Goal: Transaction & Acquisition: Book appointment/travel/reservation

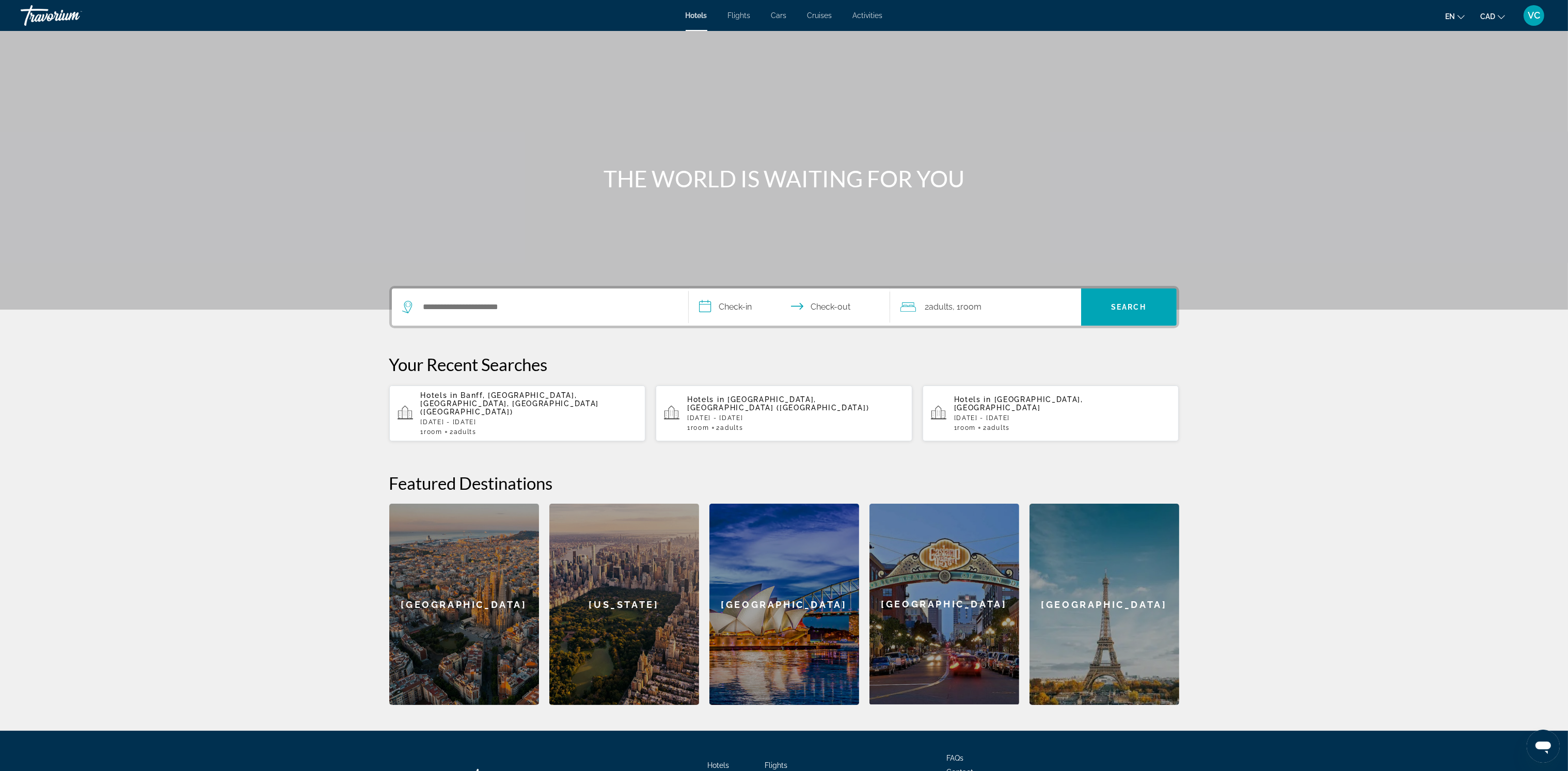
click at [519, 406] on p "Hotels in [GEOGRAPHIC_DATA], [GEOGRAPHIC_DATA], [GEOGRAPHIC_DATA], [GEOGRAPHIC_…" at bounding box center [529, 404] width 217 height 25
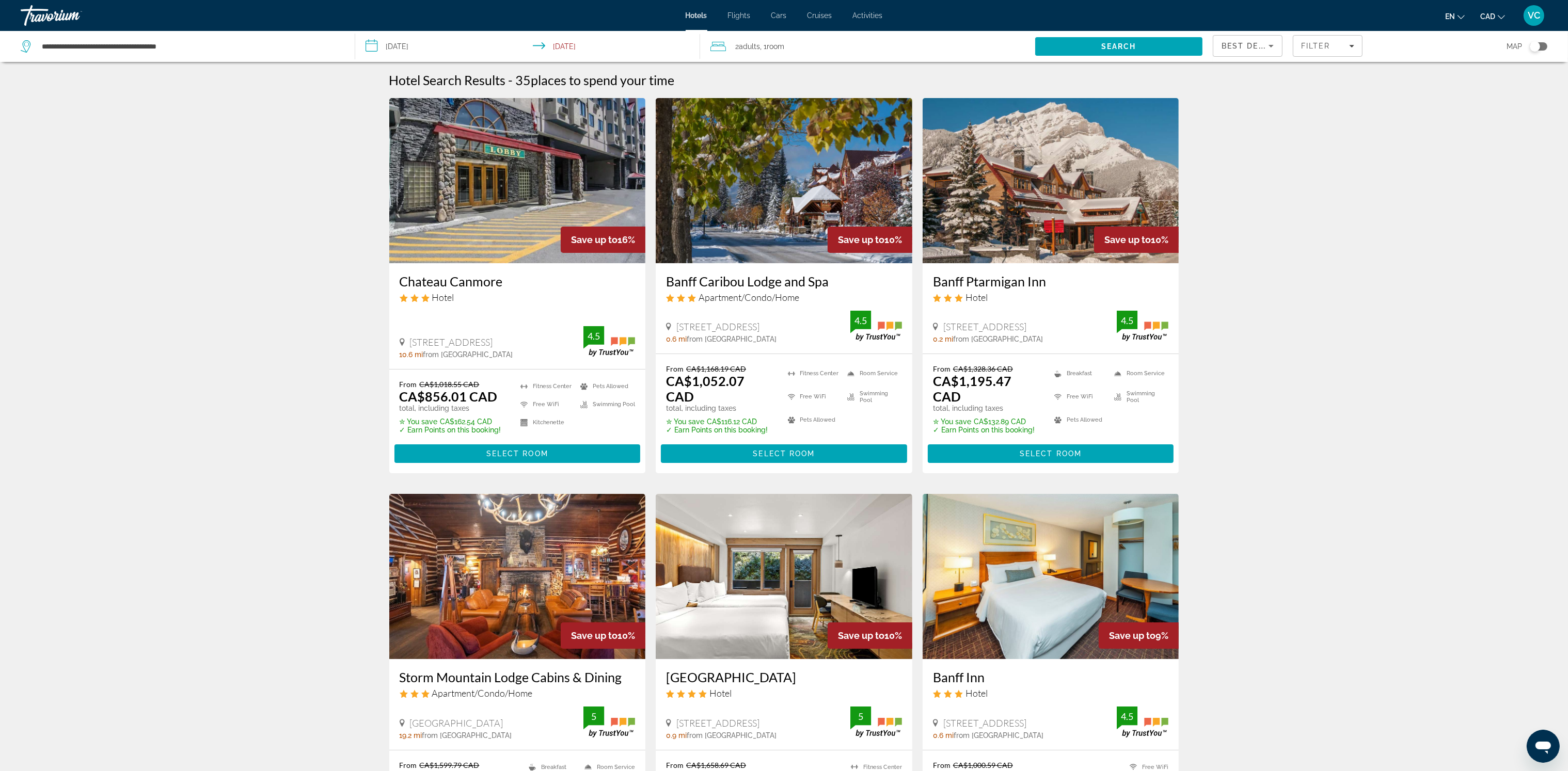
click at [417, 43] on input "**********" at bounding box center [530, 47] width 349 height 34
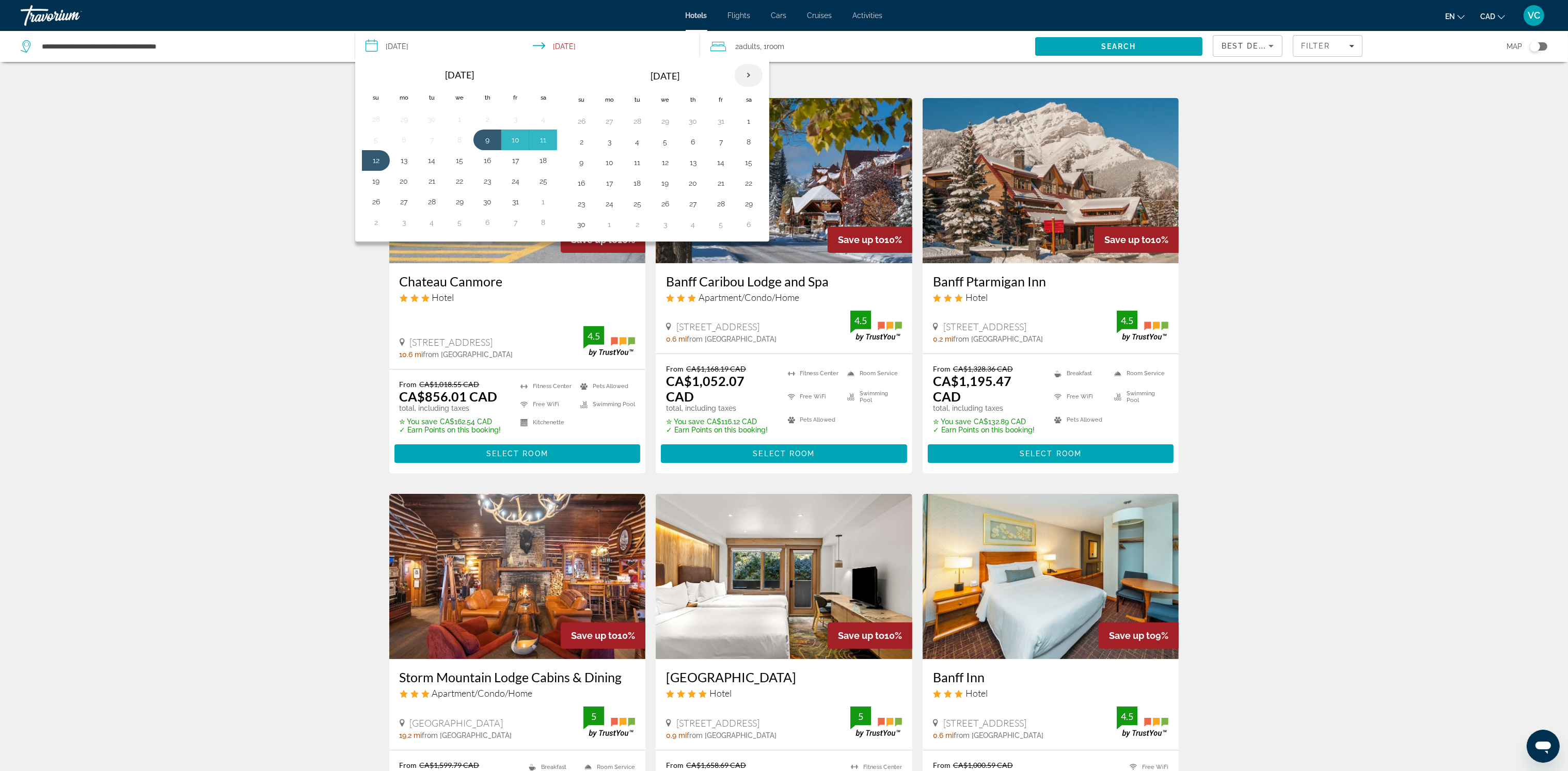
click at [751, 73] on th "Next month" at bounding box center [749, 75] width 28 height 22
click at [487, 184] on button "25" at bounding box center [487, 184] width 17 height 15
click at [379, 203] on button "28" at bounding box center [376, 204] width 17 height 15
type input "**********"
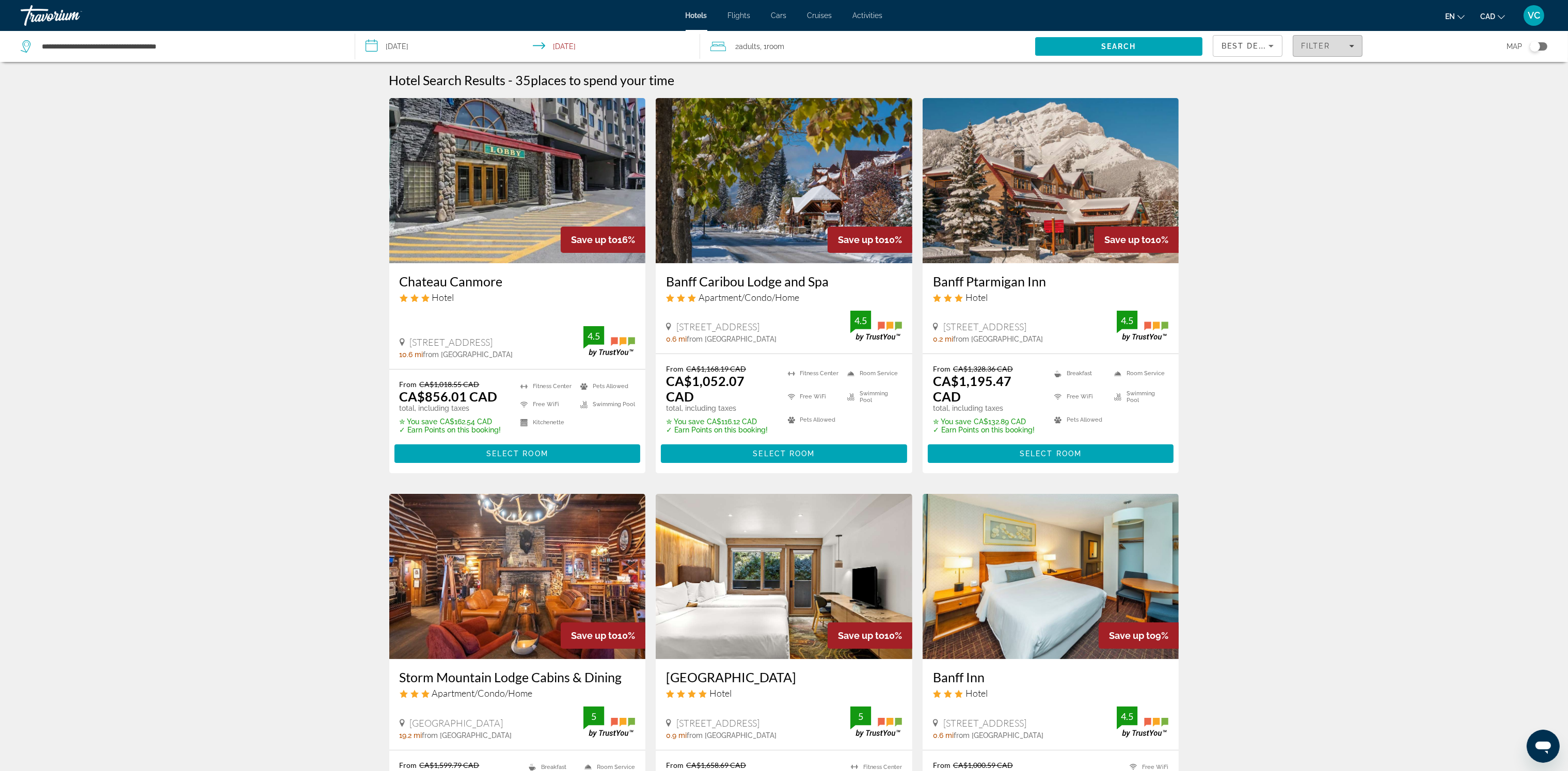
click at [1318, 50] on span "Filters" at bounding box center [1328, 45] width 69 height 25
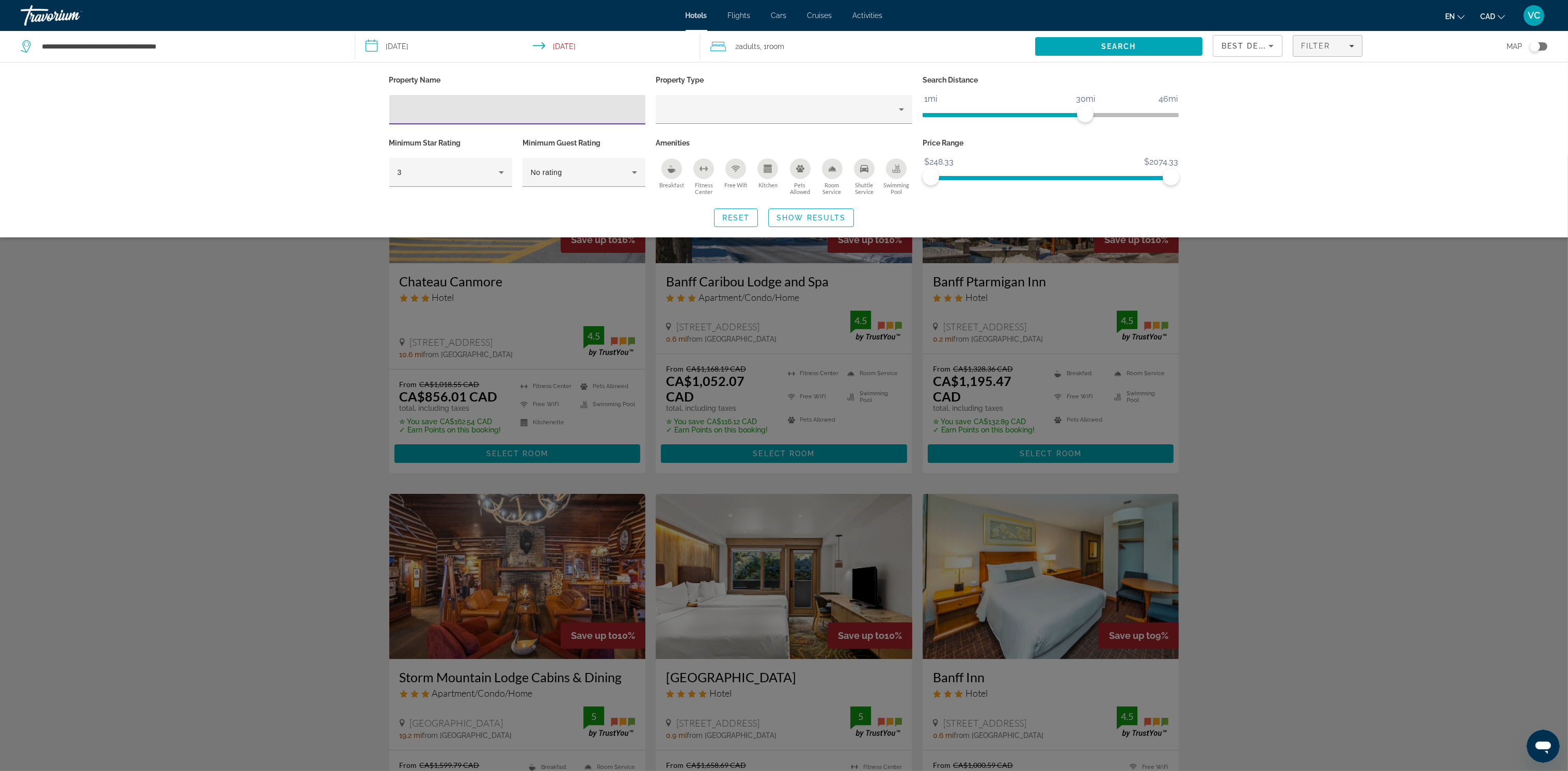
drag, startPoint x: 174, startPoint y: 357, endPoint x: 178, endPoint y: 354, distance: 5.0
click at [176, 356] on div "Search widget" at bounding box center [784, 463] width 1568 height 616
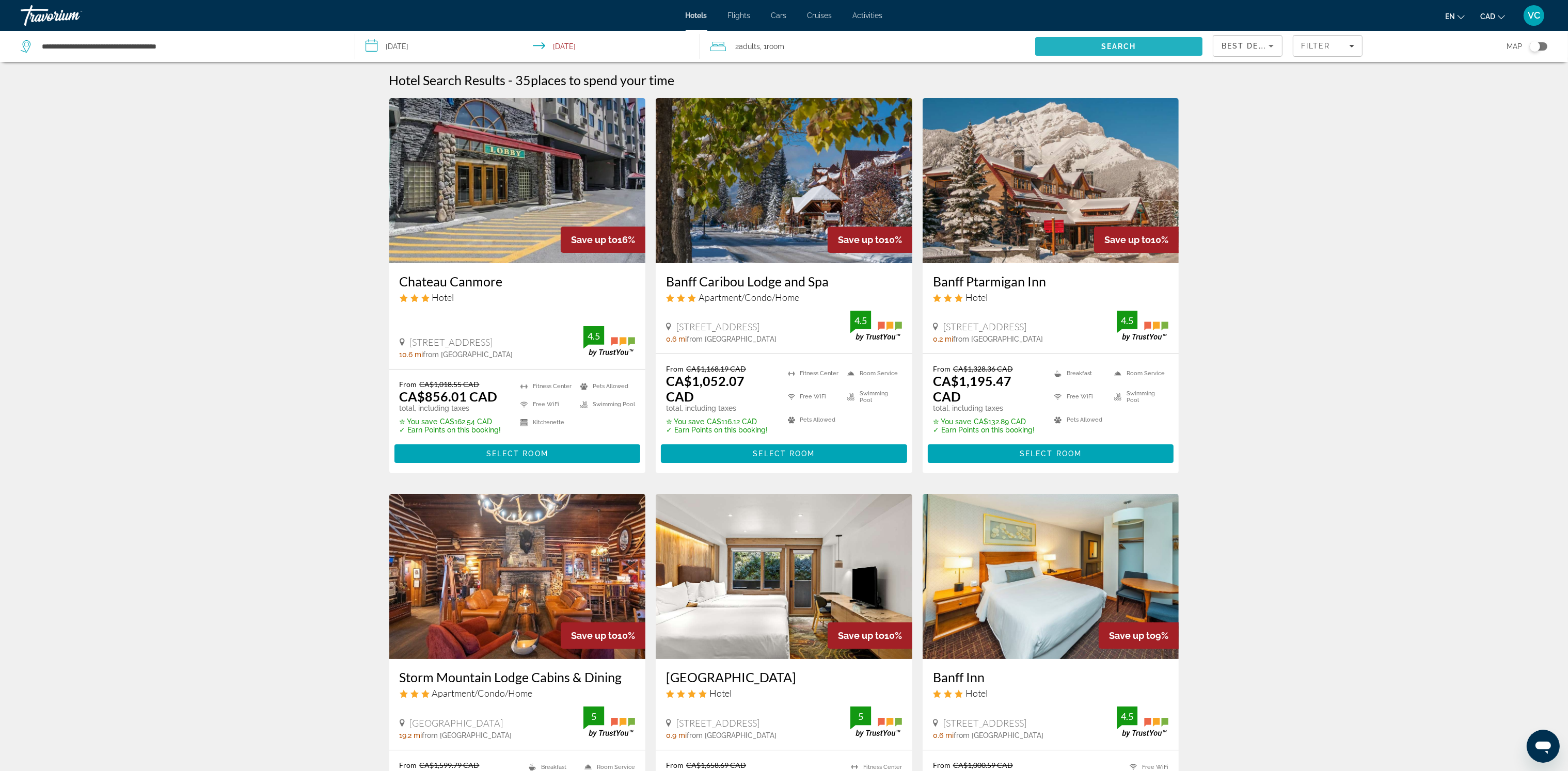
click at [1103, 47] on span "Search" at bounding box center [1119, 46] width 35 height 8
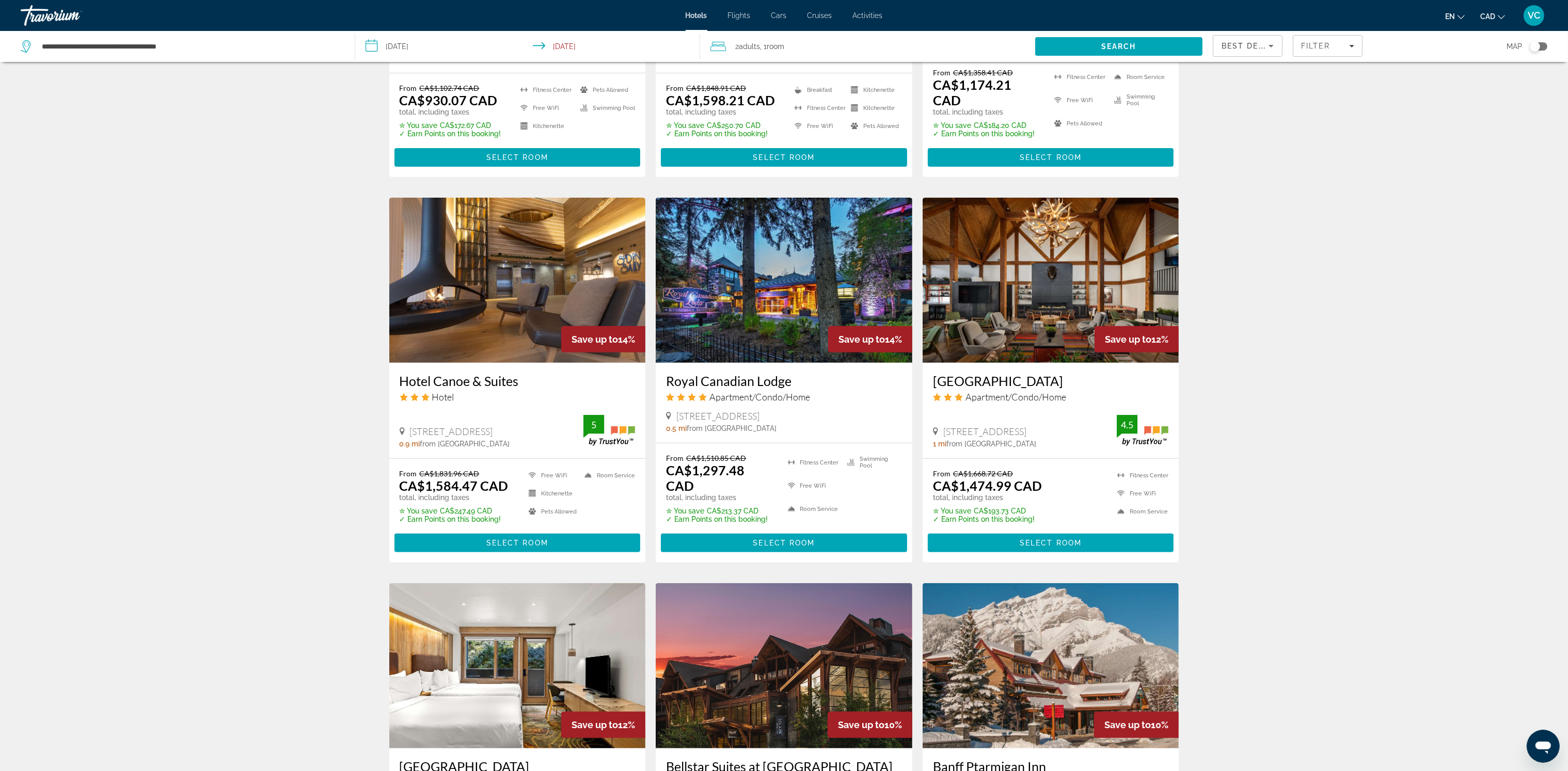
scroll to position [693, 0]
click at [995, 322] on img "Main content" at bounding box center [1051, 279] width 256 height 165
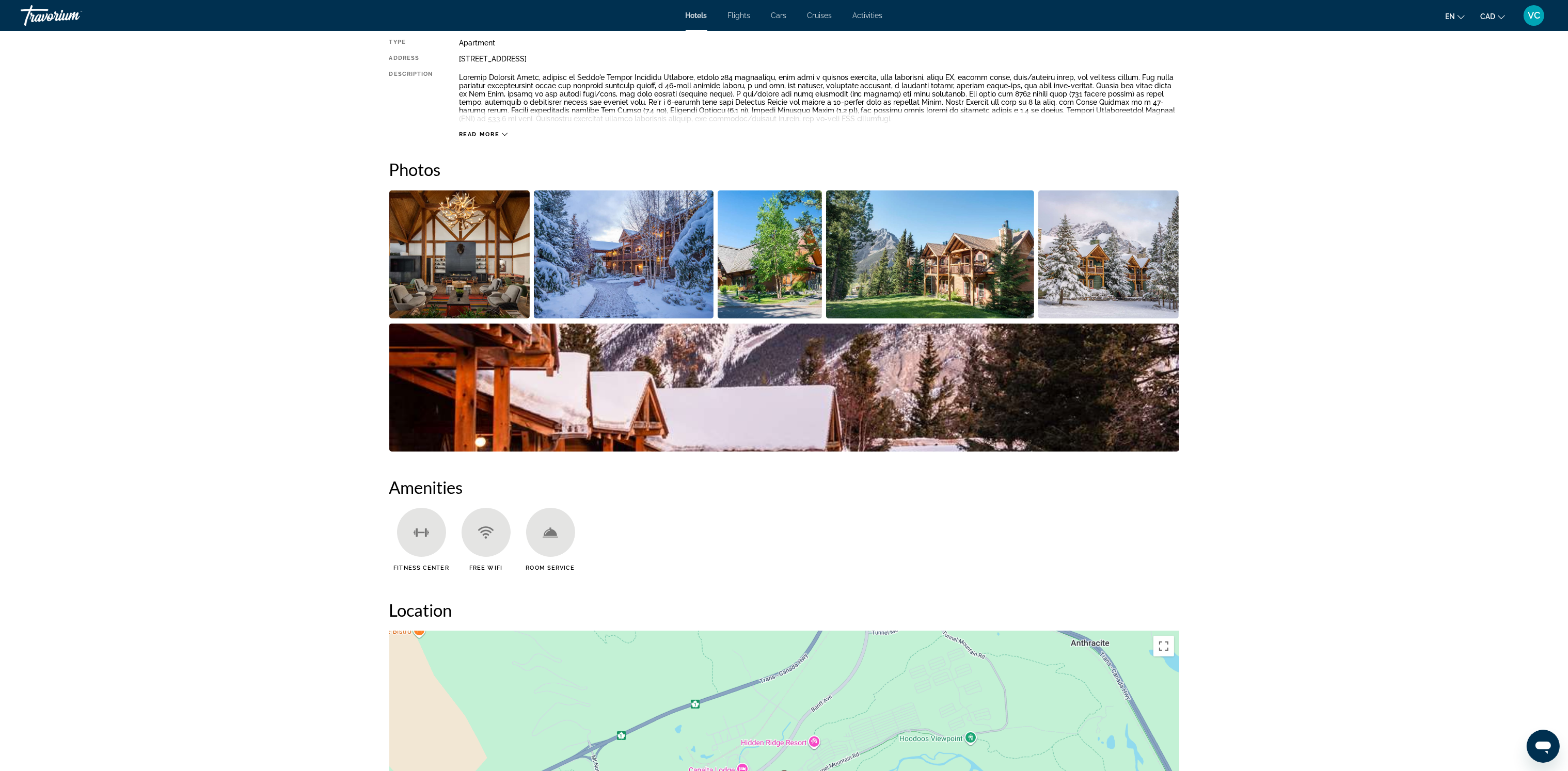
scroll to position [386, 0]
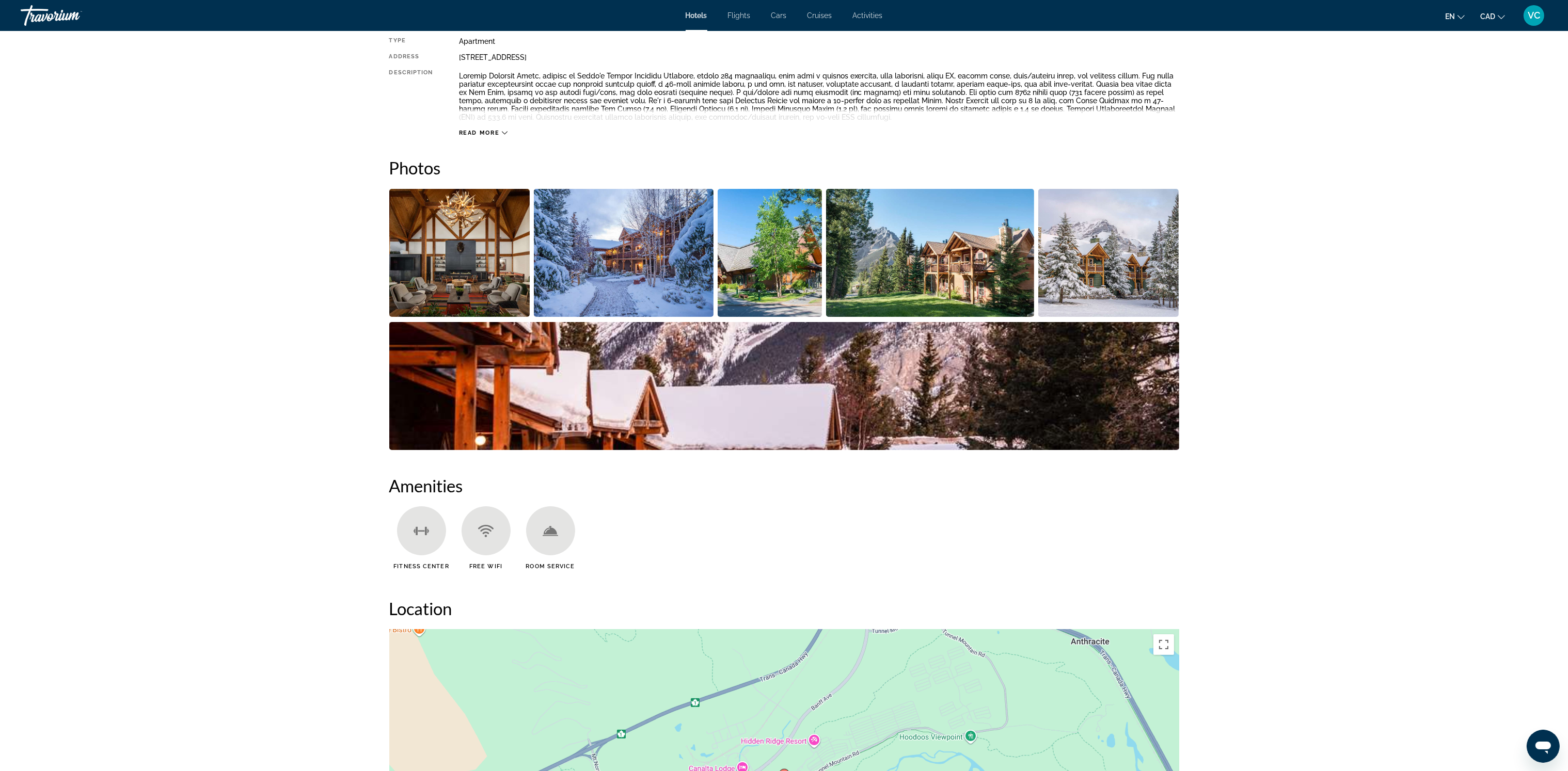
click at [463, 265] on img "Open full-screen image slider" at bounding box center [460, 253] width 141 height 128
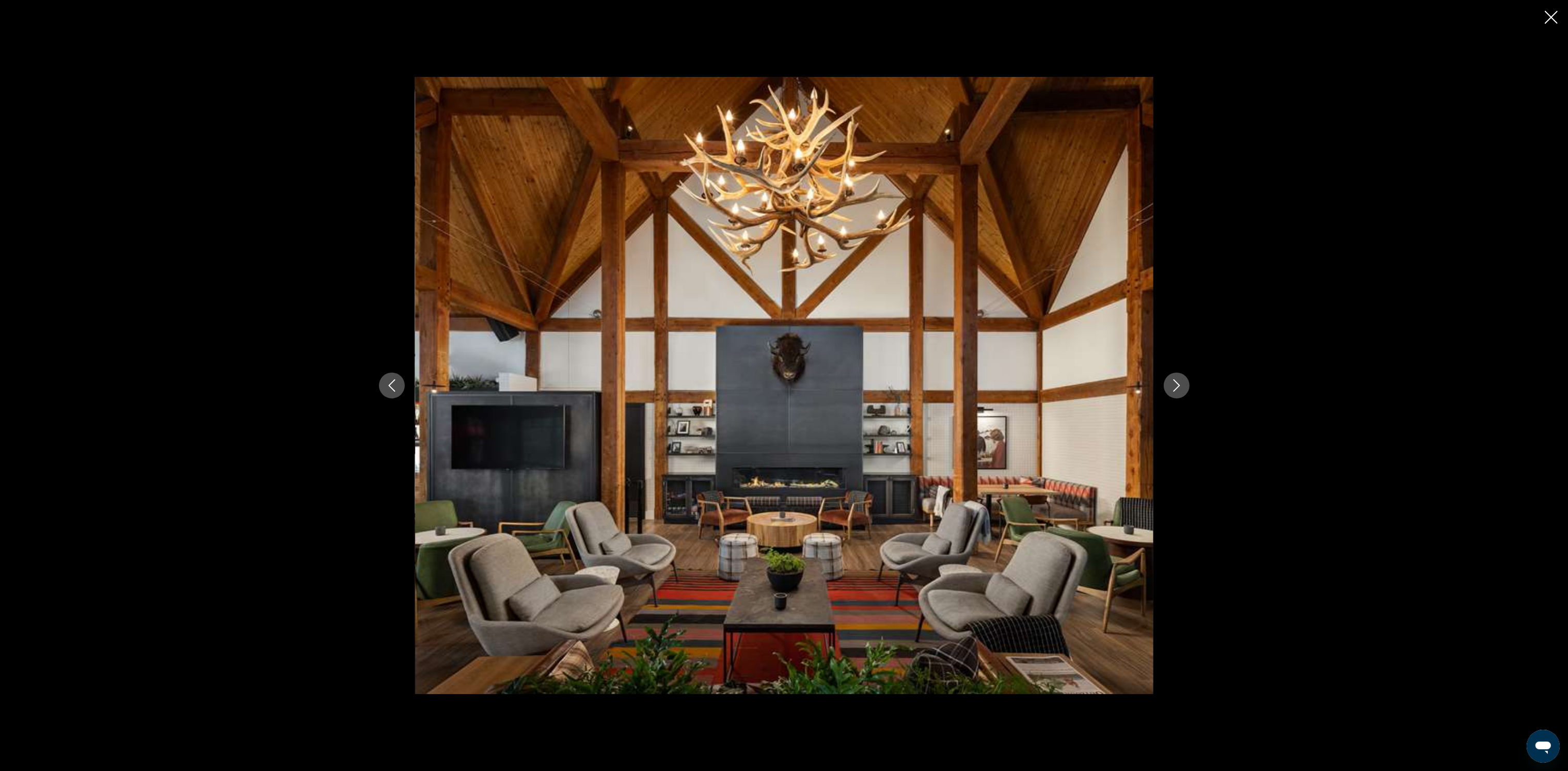
click at [1179, 382] on icon "Next image" at bounding box center [1176, 385] width 12 height 12
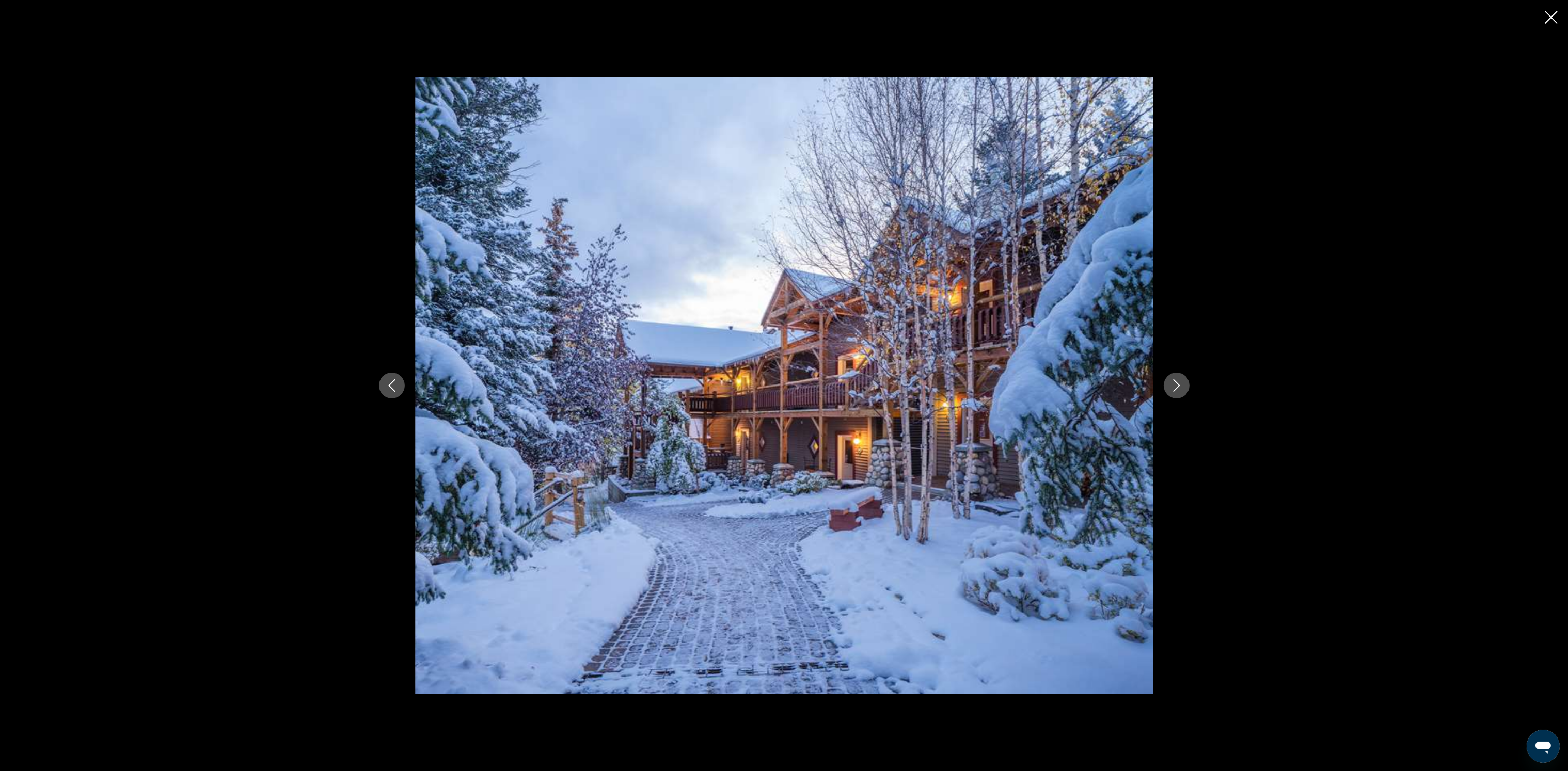
click at [1178, 381] on icon "Next image" at bounding box center [1176, 385] width 12 height 12
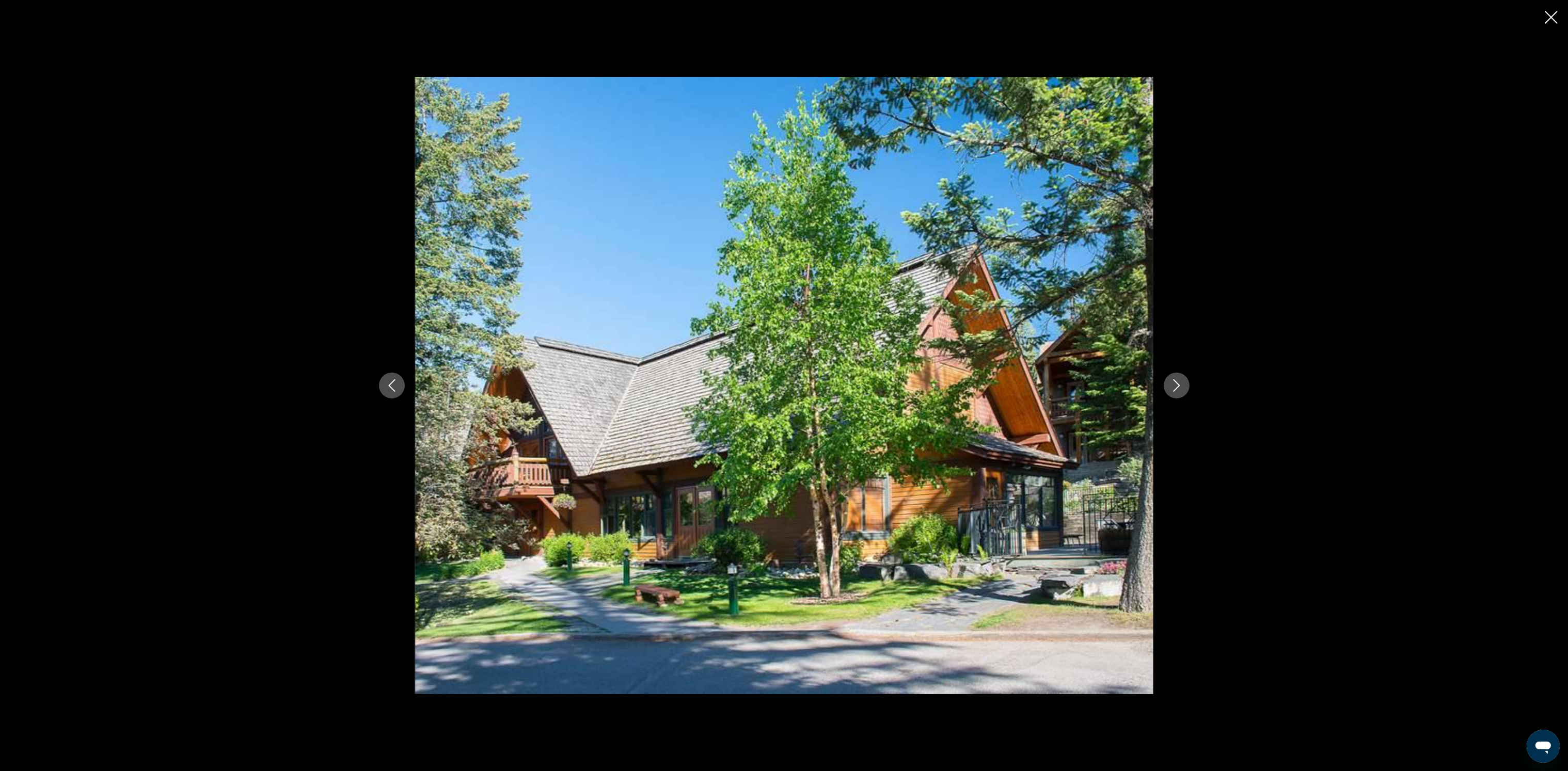
click at [1178, 381] on icon "Next image" at bounding box center [1176, 385] width 12 height 12
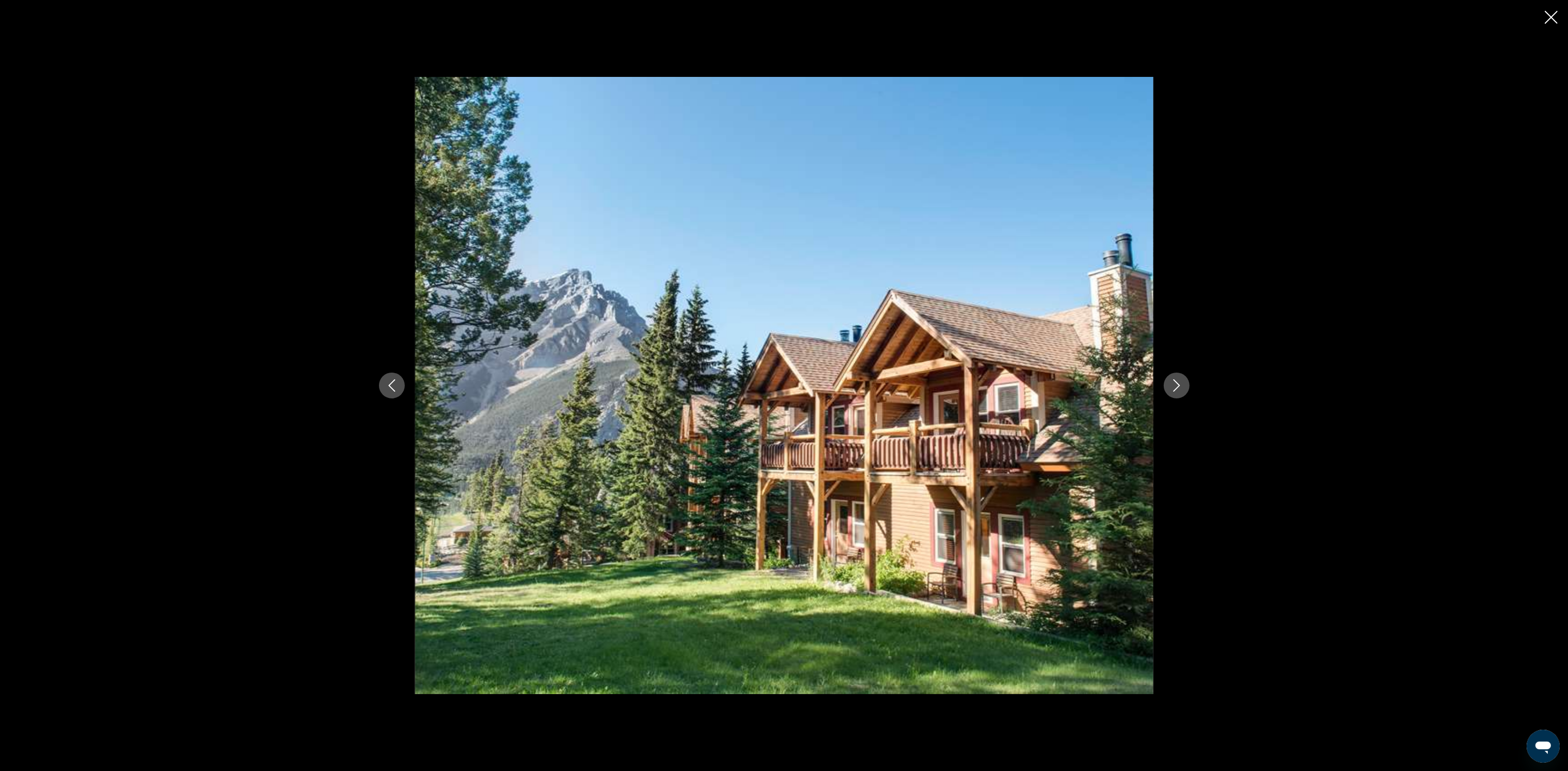
click at [1178, 381] on icon "Next image" at bounding box center [1176, 385] width 12 height 12
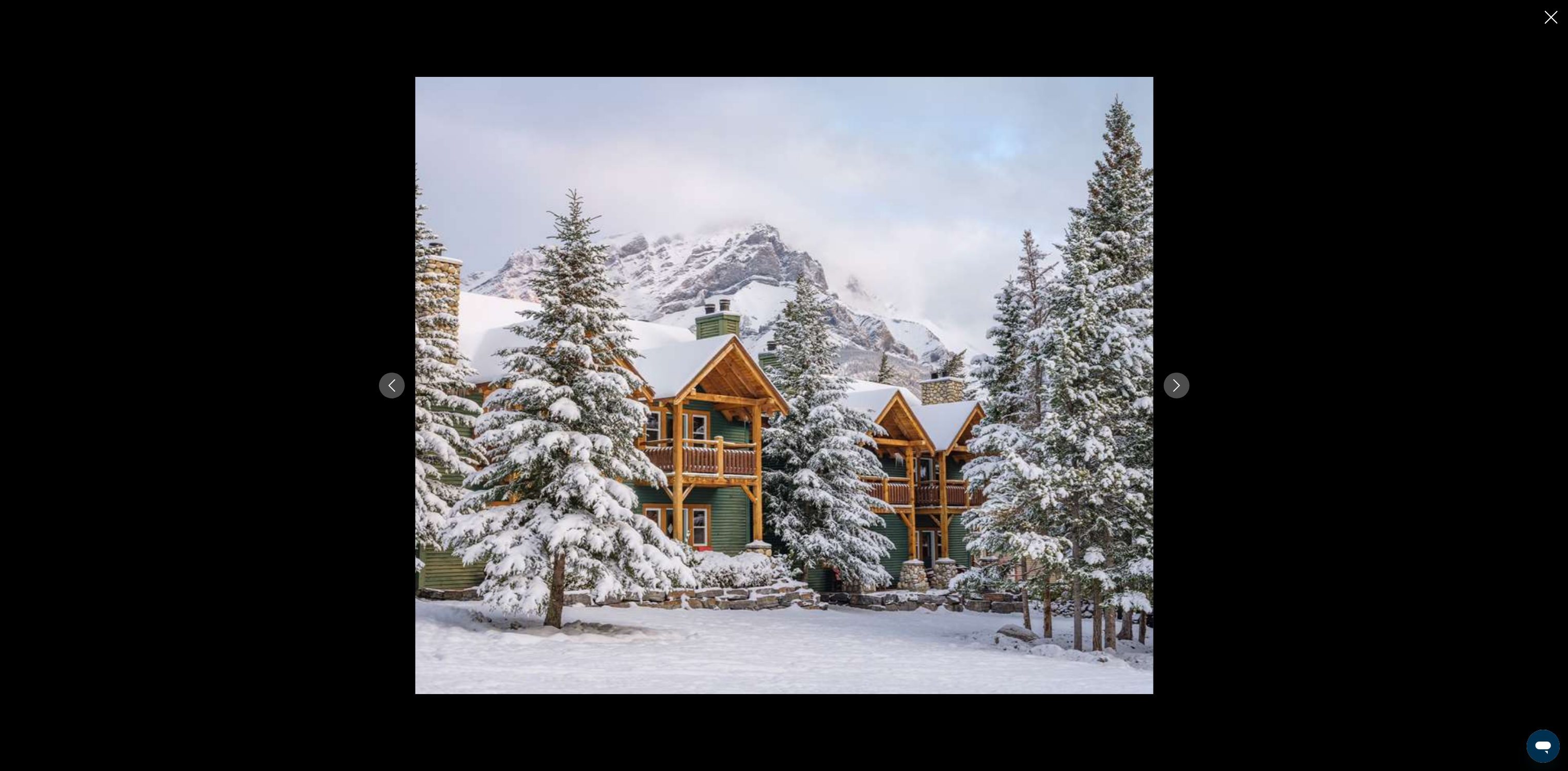
click at [1178, 382] on icon "Next image" at bounding box center [1176, 385] width 12 height 12
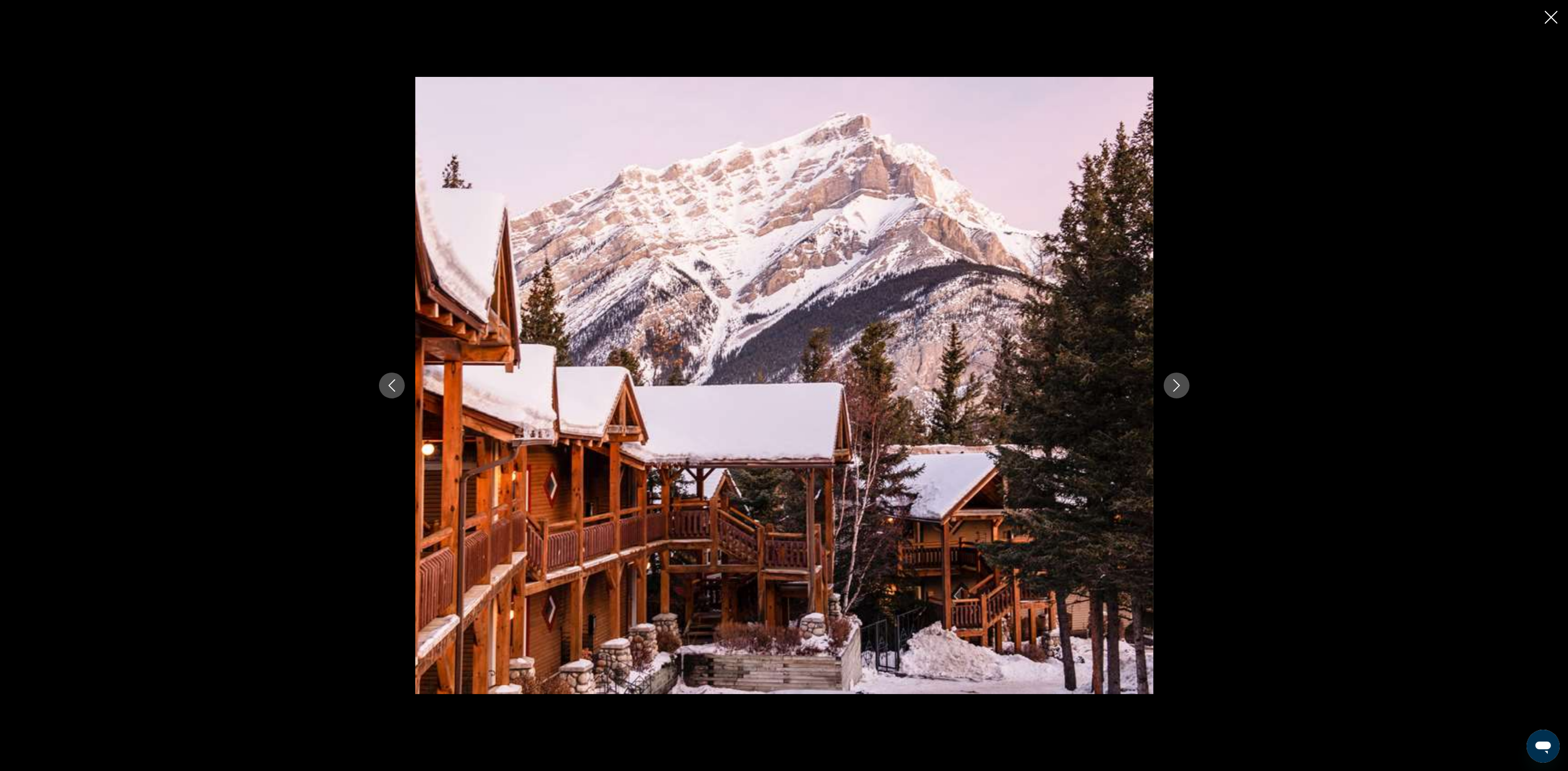
click at [1178, 382] on icon "Next image" at bounding box center [1176, 385] width 12 height 12
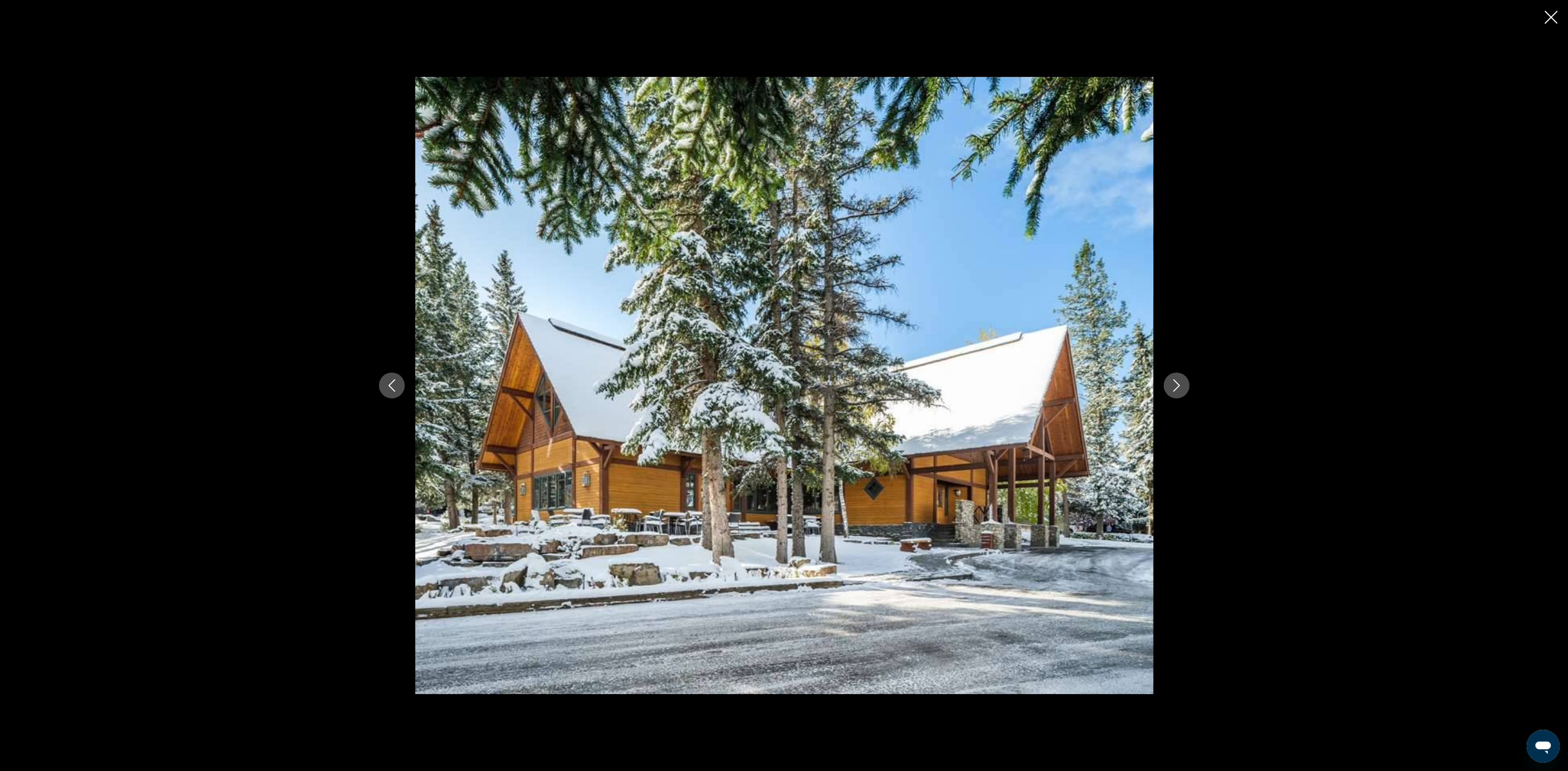
click at [1178, 382] on icon "Next image" at bounding box center [1176, 385] width 12 height 12
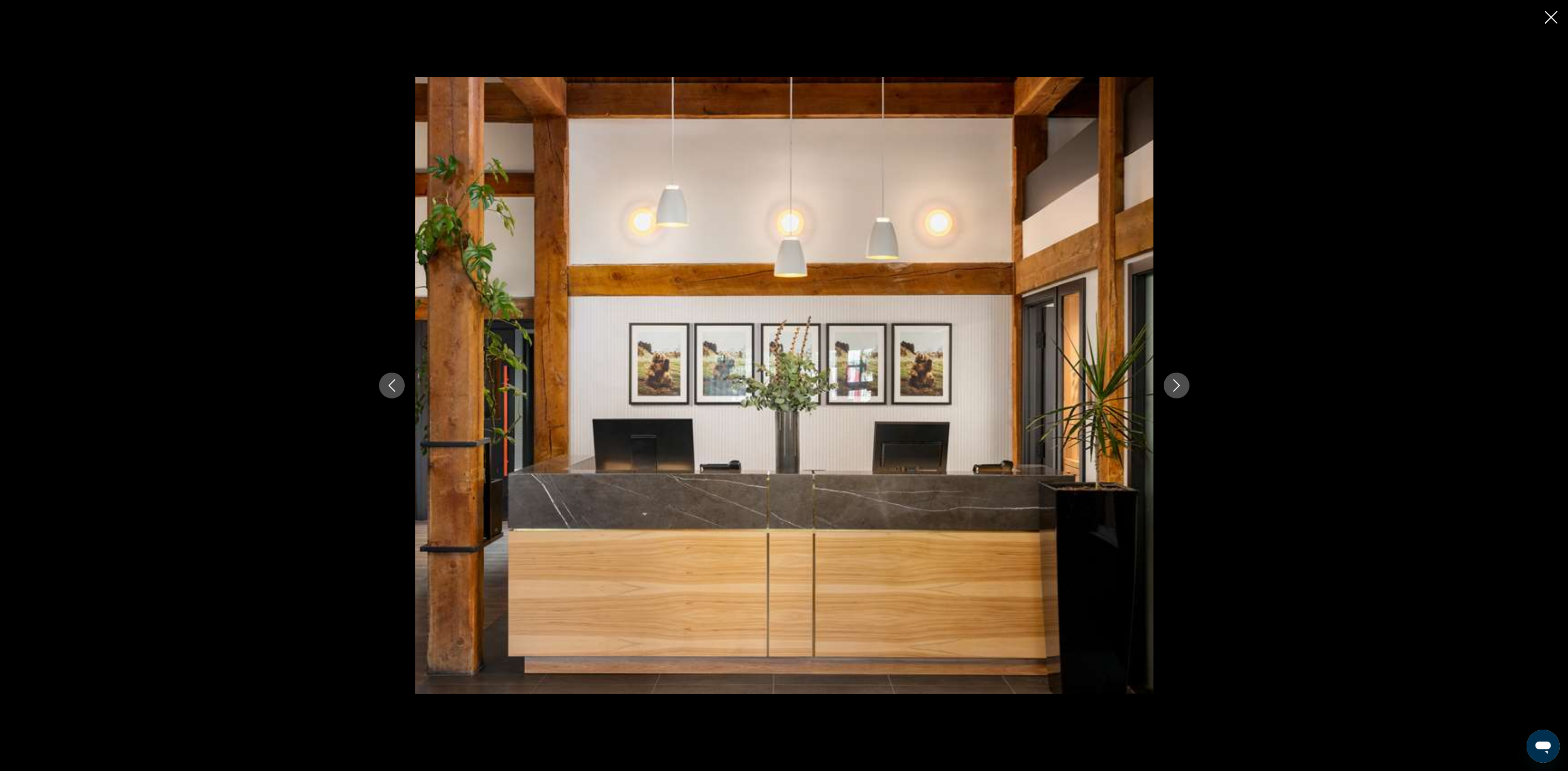
click at [1178, 382] on icon "Next image" at bounding box center [1176, 385] width 12 height 12
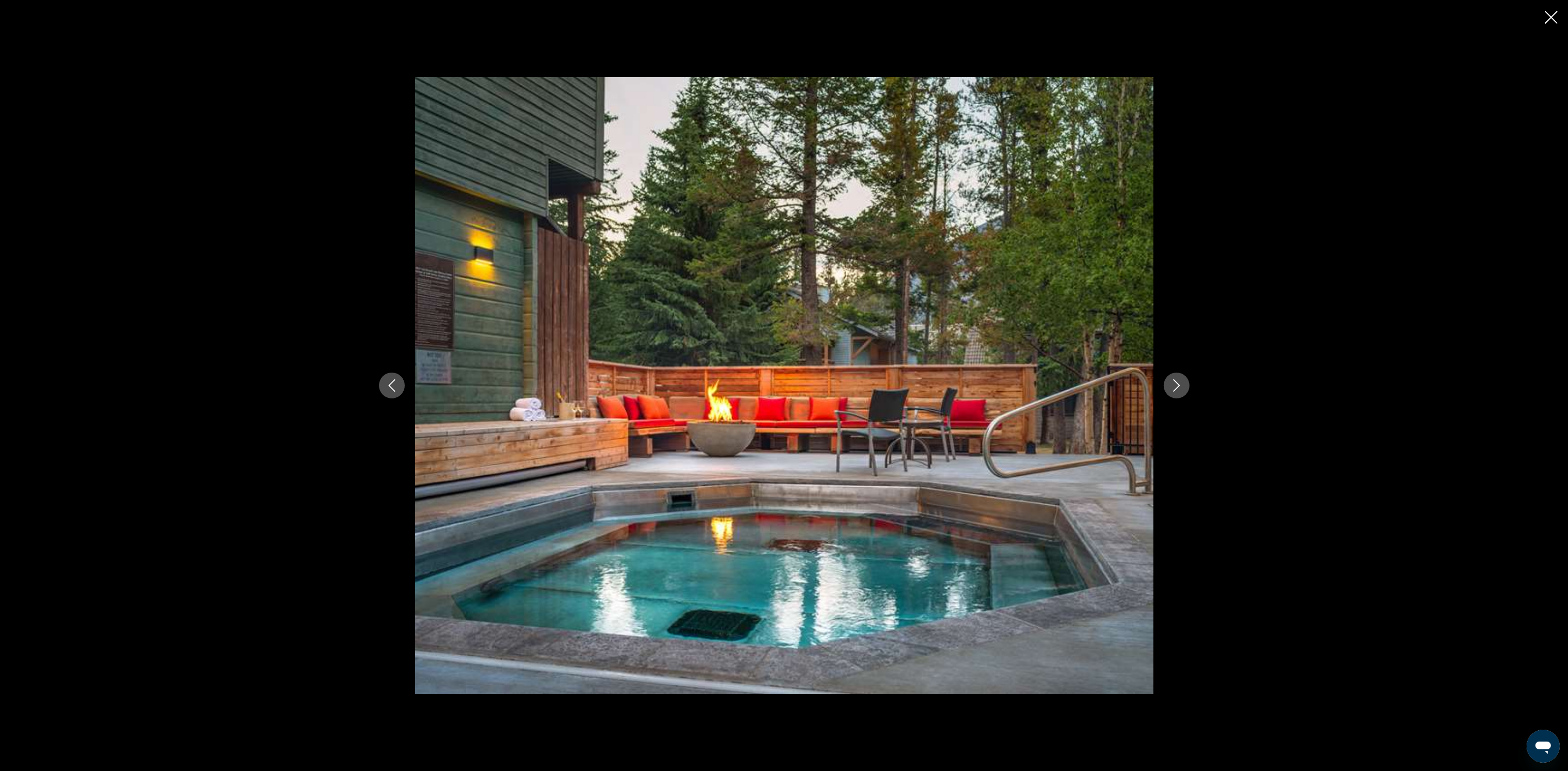
click at [1178, 382] on icon "Next image" at bounding box center [1176, 385] width 12 height 12
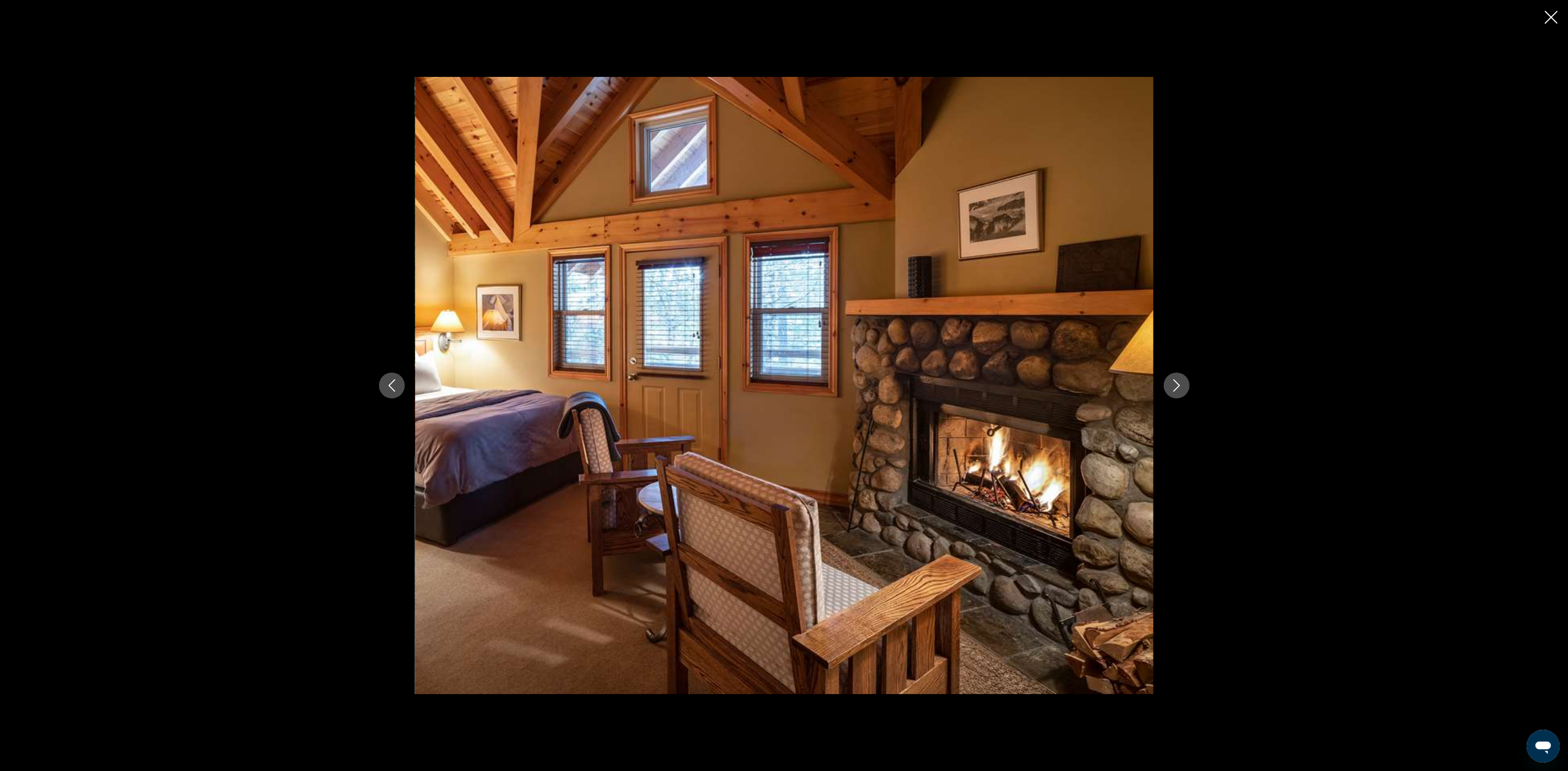
click at [1178, 382] on icon "Next image" at bounding box center [1176, 385] width 12 height 12
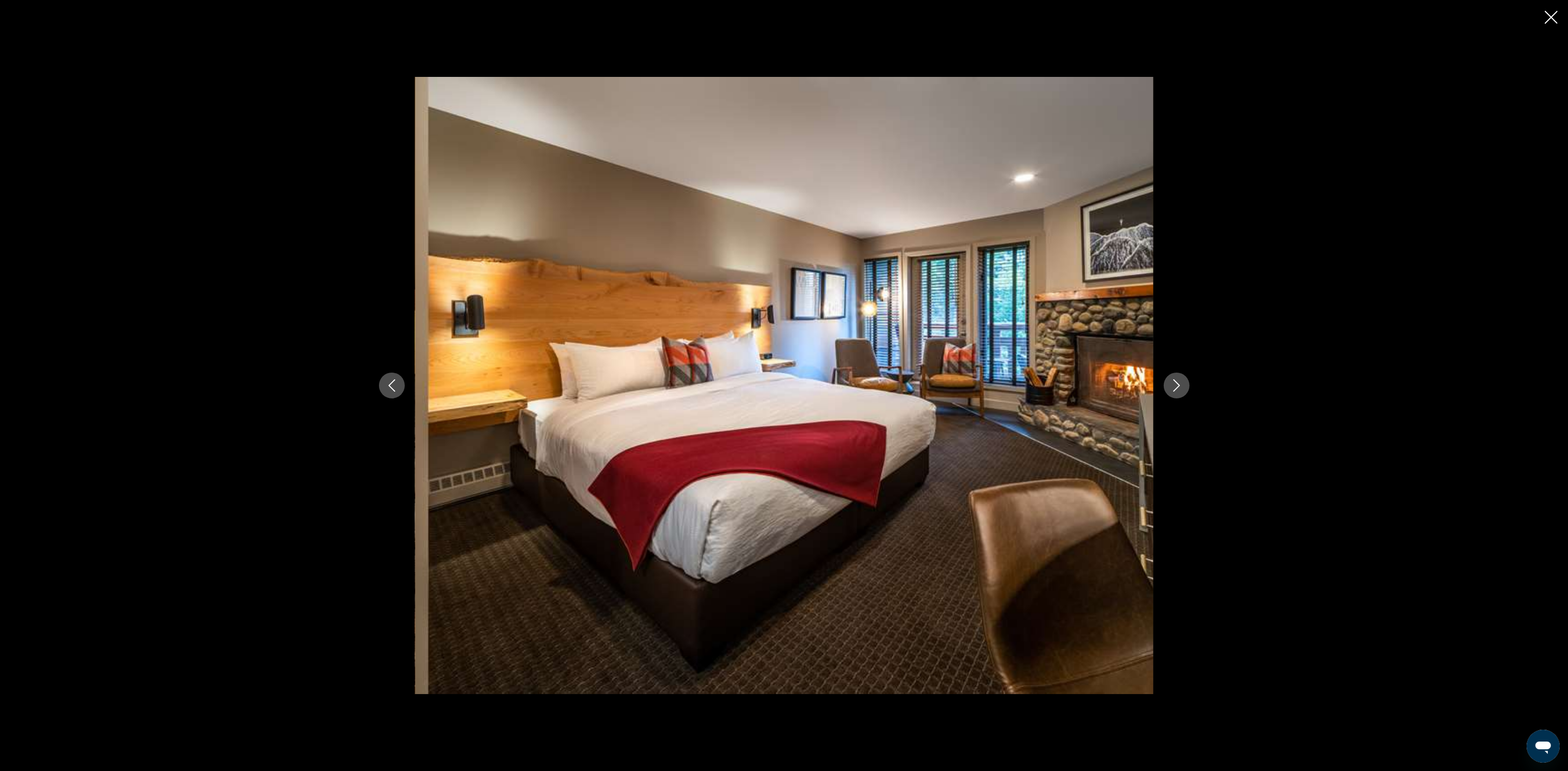
click at [1178, 382] on icon "Next image" at bounding box center [1176, 385] width 12 height 12
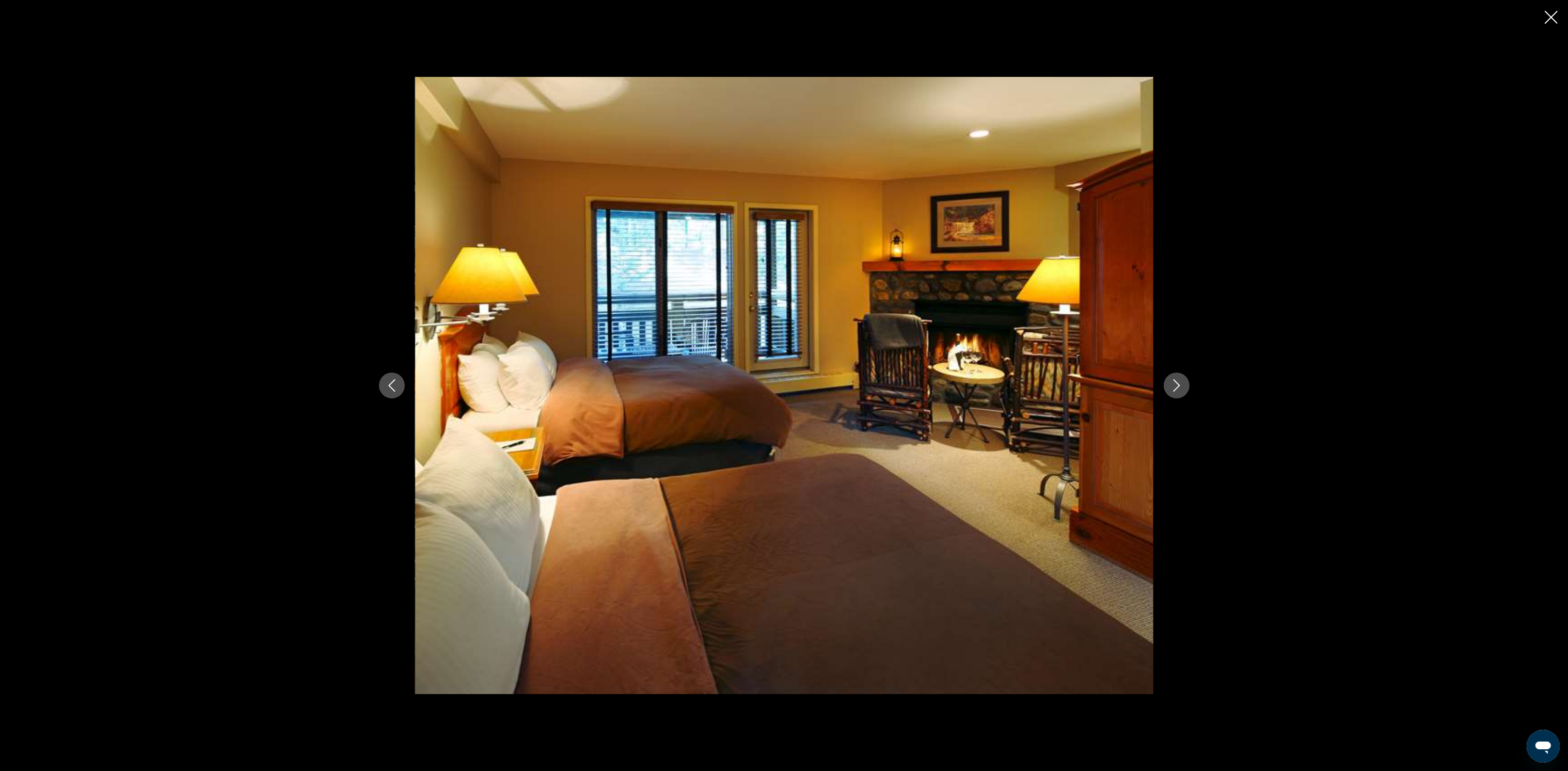
click at [1176, 381] on icon "Next image" at bounding box center [1176, 385] width 6 height 12
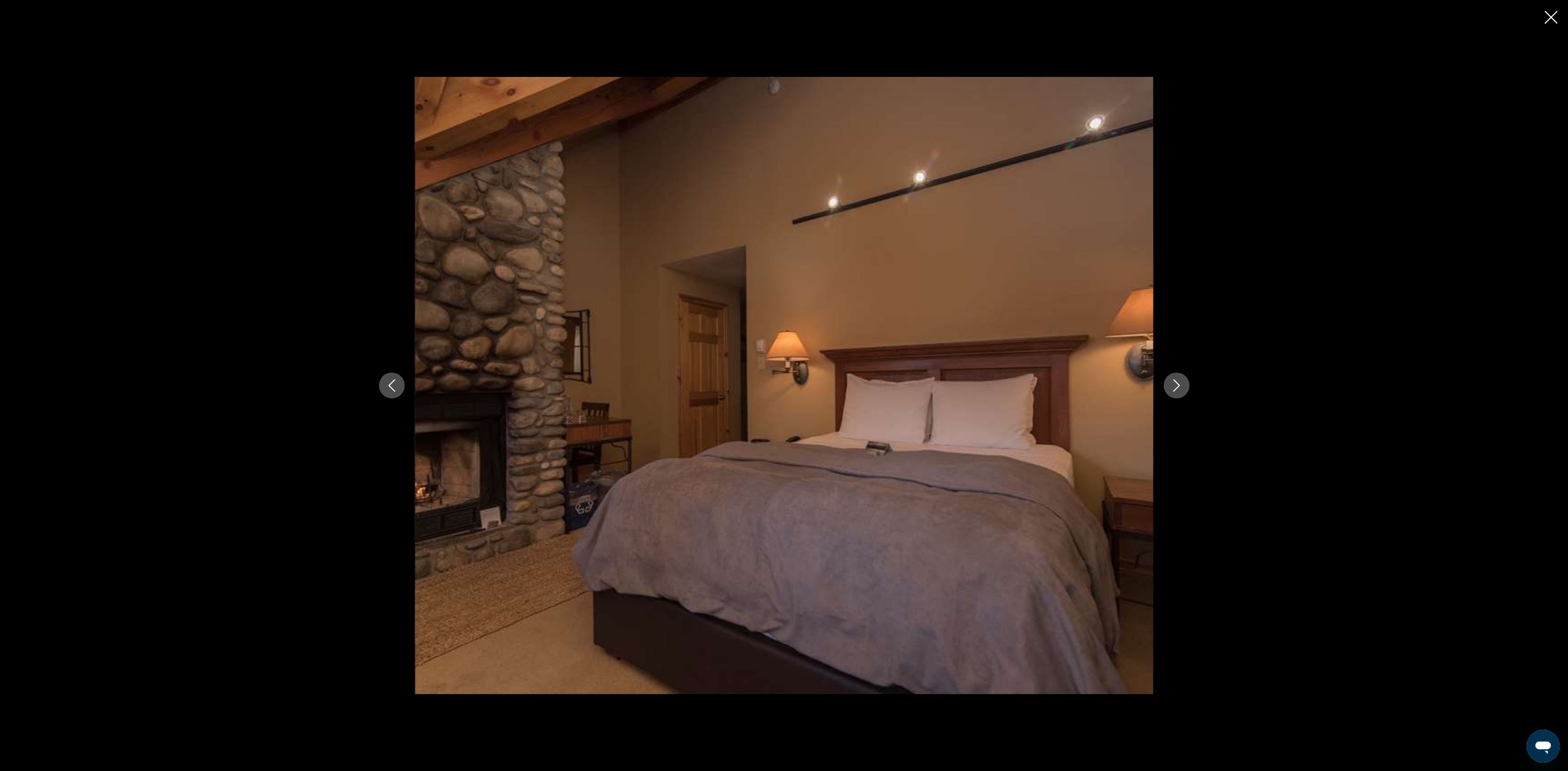
click at [1560, 14] on div "prev next" at bounding box center [784, 385] width 1568 height 771
click at [1558, 13] on icon "Close slideshow" at bounding box center [1551, 18] width 13 height 13
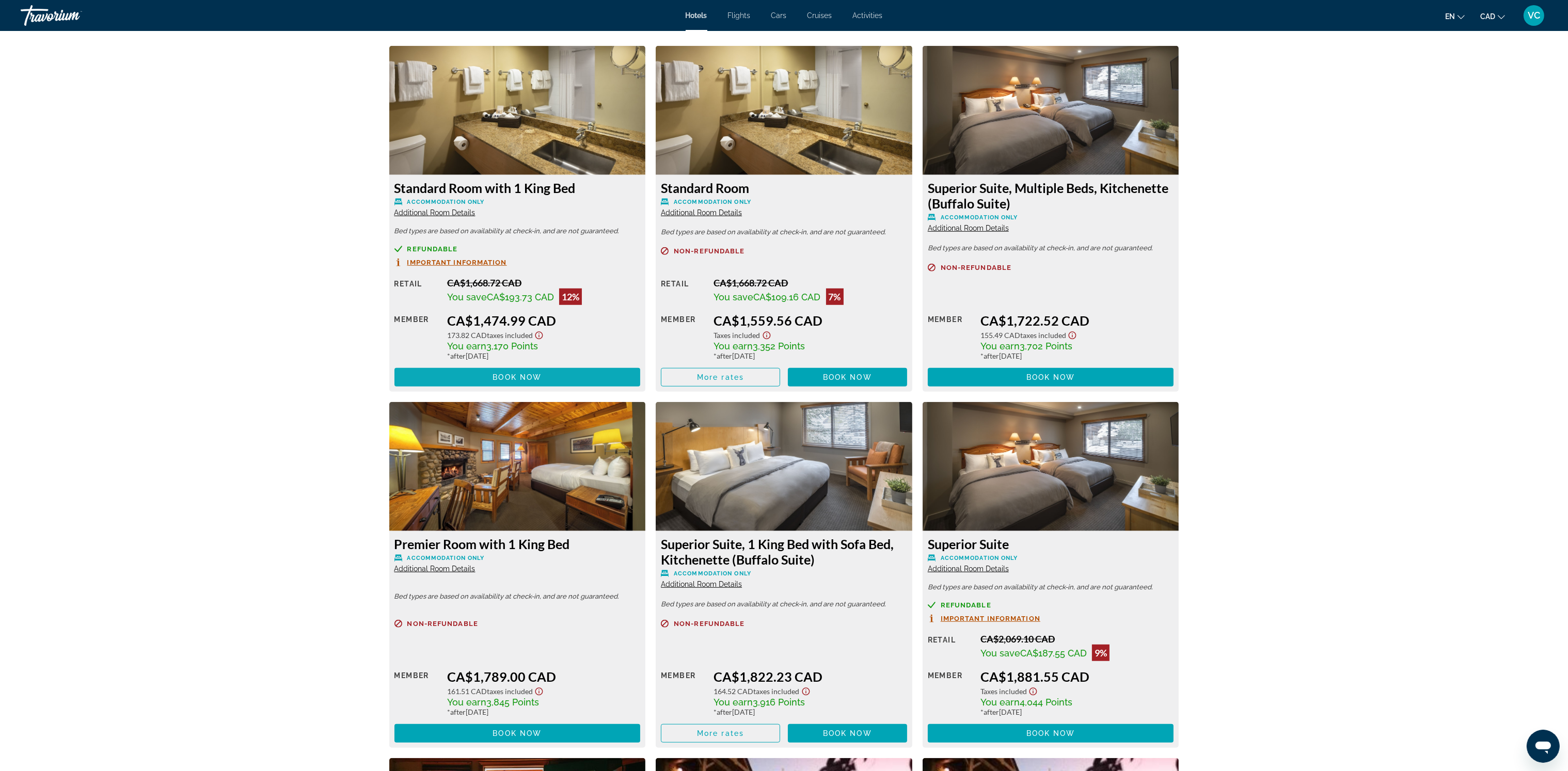
scroll to position [1393, 0]
click at [522, 373] on span "Book now" at bounding box center [517, 377] width 49 height 8
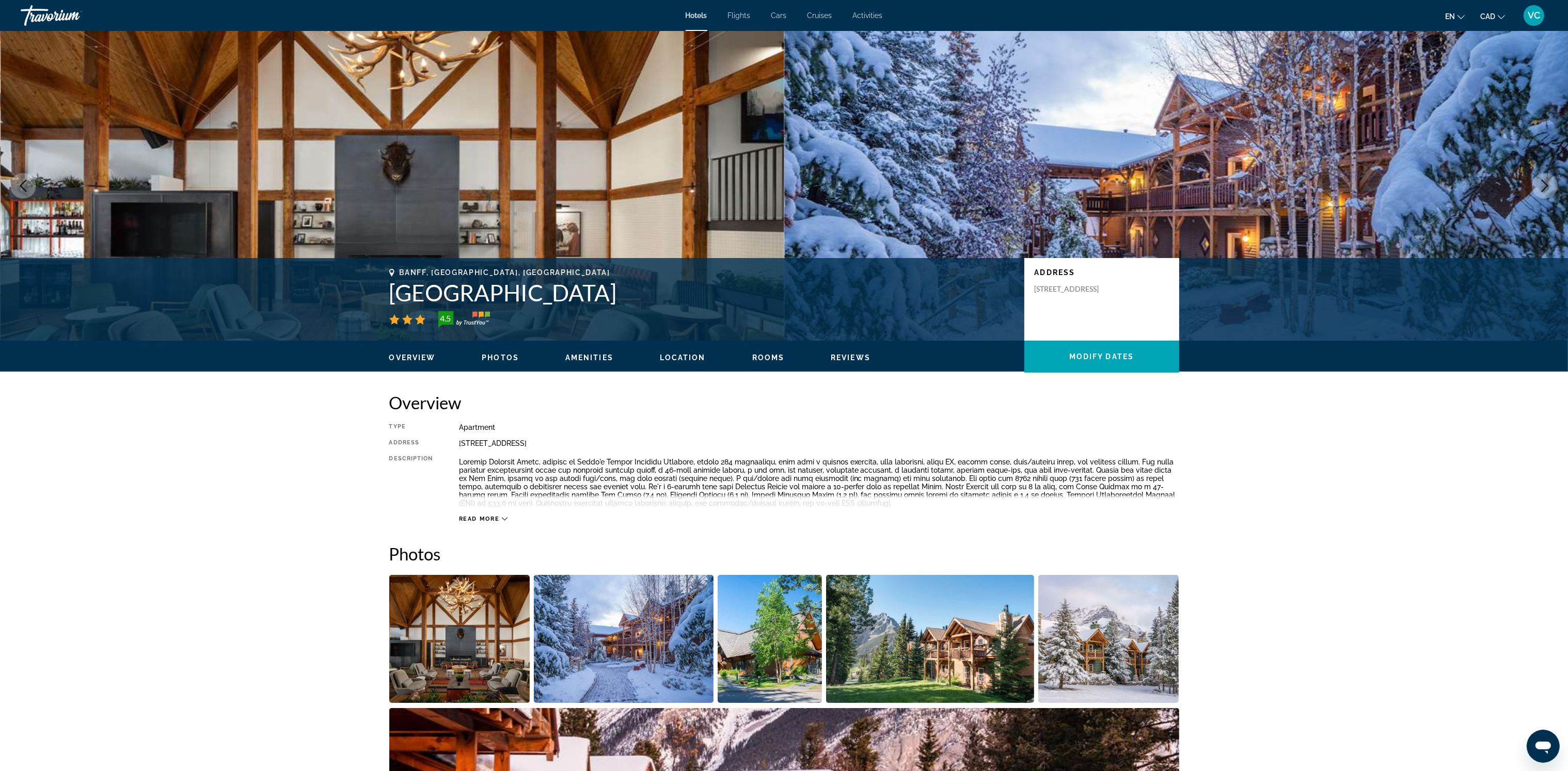
drag, startPoint x: 387, startPoint y: 287, endPoint x: 639, endPoint y: 279, distance: 252.1
click at [639, 279] on div "Banff, [GEOGRAPHIC_DATA], [GEOGRAPHIC_DATA] [GEOGRAPHIC_DATA] 4.5 Address [STRE…" at bounding box center [784, 299] width 832 height 62
copy h1 "[GEOGRAPHIC_DATA]"
